Goal: Transaction & Acquisition: Book appointment/travel/reservation

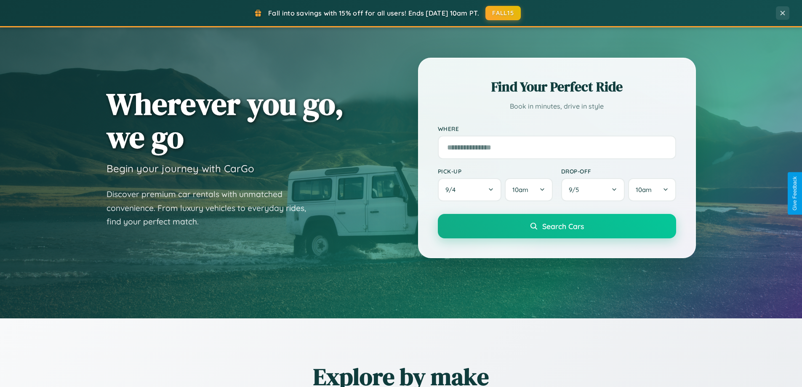
scroll to position [363, 0]
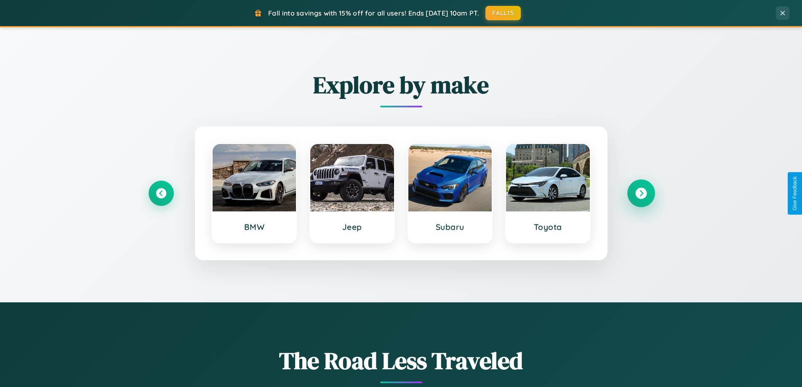
click at [641, 193] on icon at bounding box center [640, 193] width 11 height 11
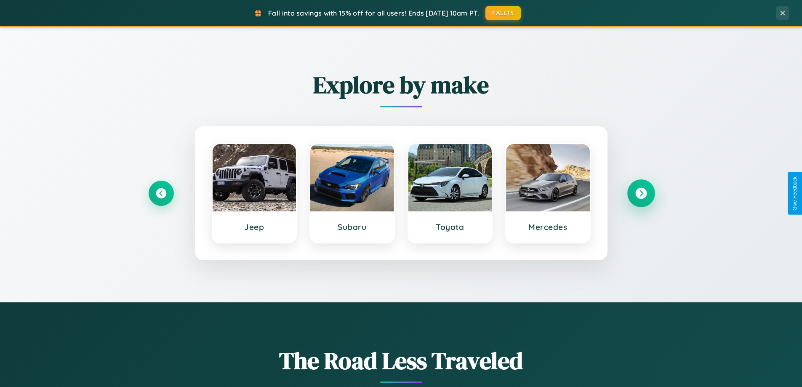
click at [641, 193] on icon at bounding box center [640, 193] width 11 height 11
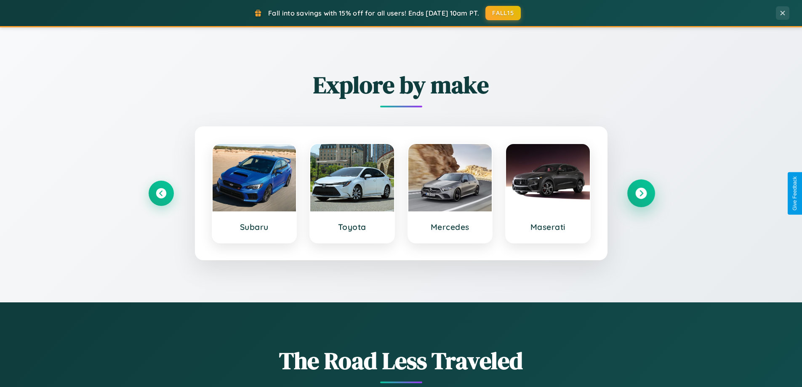
click at [641, 193] on icon at bounding box center [640, 193] width 11 height 11
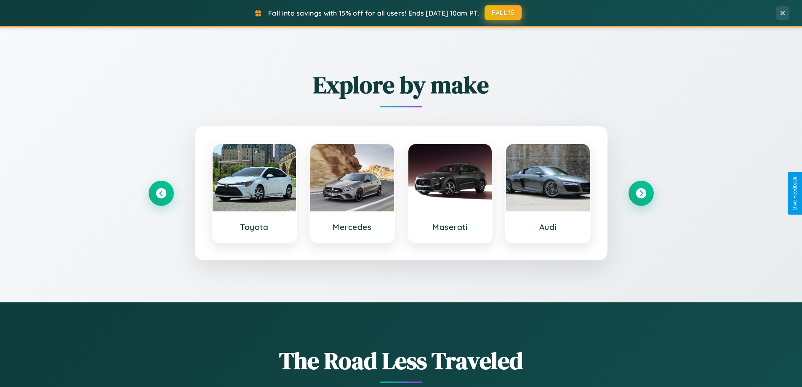
click at [503, 13] on button "FALL15" at bounding box center [502, 12] width 37 height 15
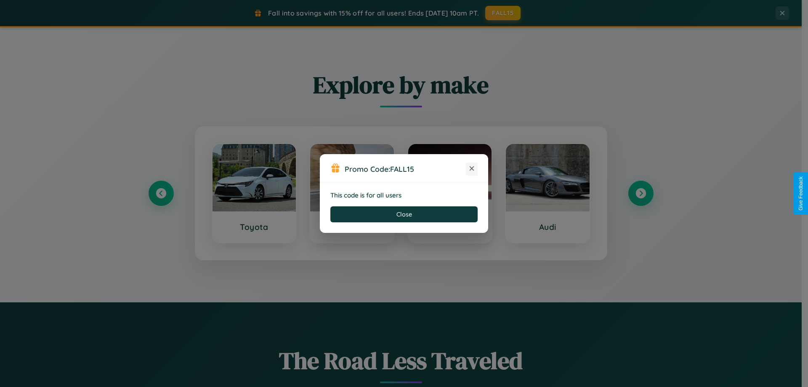
click at [472, 169] on icon at bounding box center [472, 168] width 8 height 8
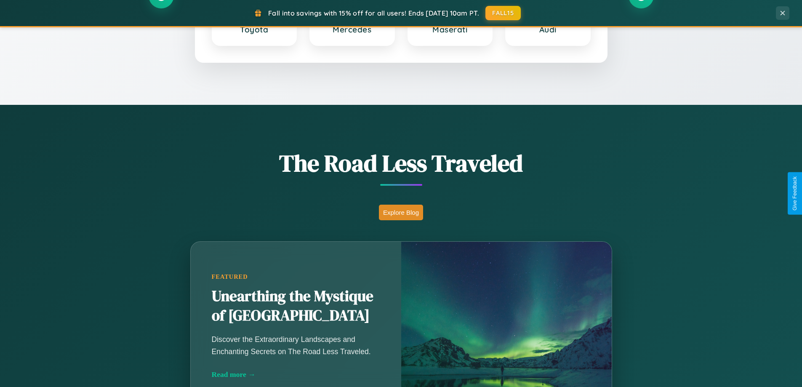
scroll to position [1352, 0]
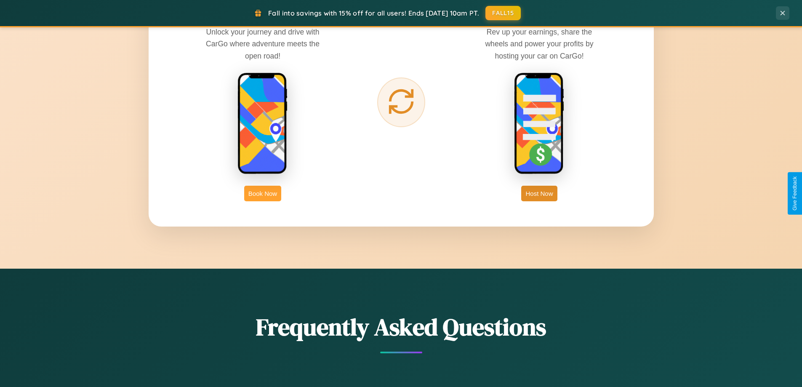
click at [263, 193] on button "Book Now" at bounding box center [262, 194] width 37 height 16
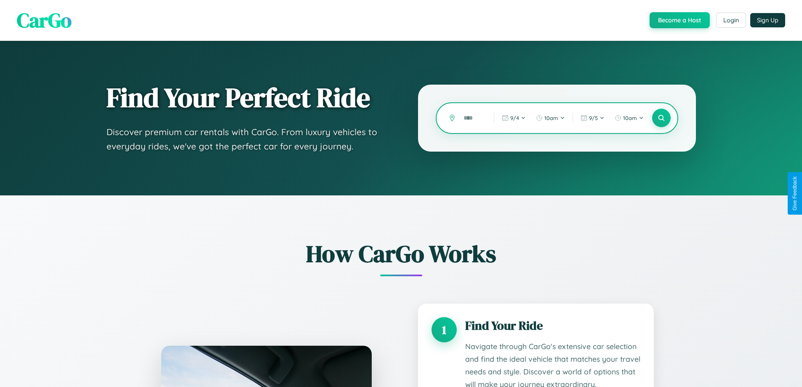
click at [472, 118] on input "text" at bounding box center [472, 118] width 26 height 15
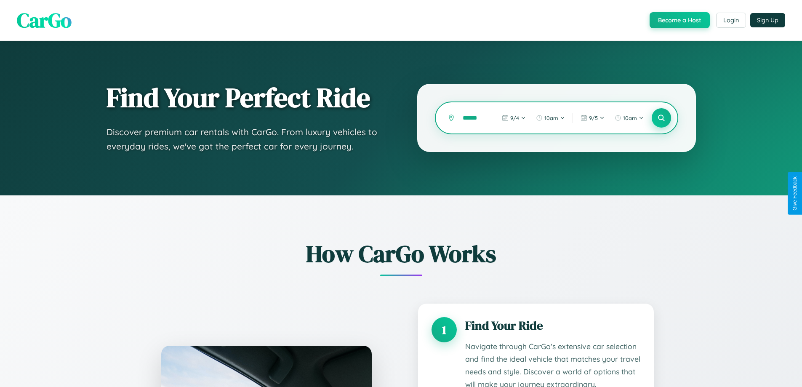
type input "******"
click at [661, 118] on icon at bounding box center [661, 118] width 8 height 8
